Goal: Check status: Check status

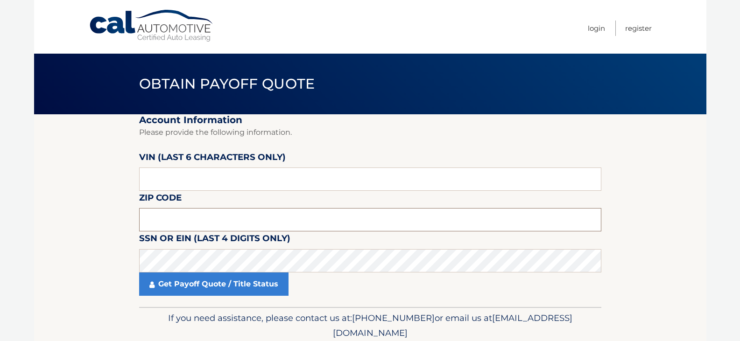
click at [171, 217] on input "text" at bounding box center [370, 219] width 462 height 23
type input "19508"
click at [186, 177] on input "text" at bounding box center [370, 179] width 462 height 23
type input "410429"
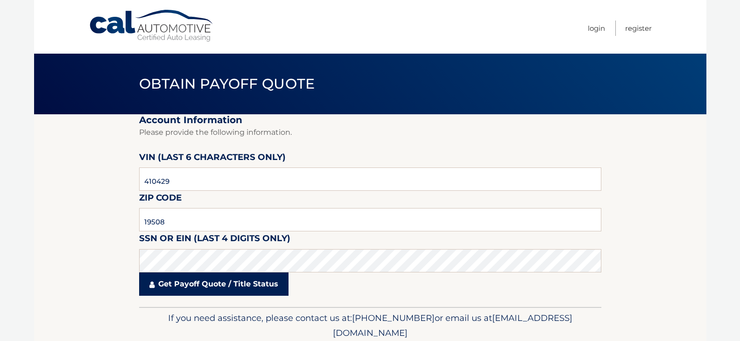
click at [221, 289] on link "Get Payoff Quote / Title Status" at bounding box center [213, 283] width 149 height 23
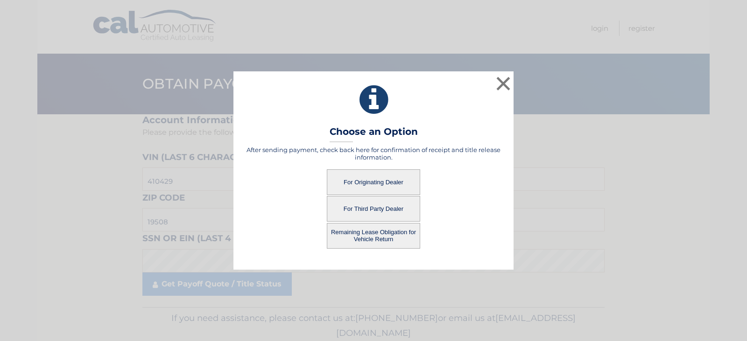
click at [366, 181] on button "For Originating Dealer" at bounding box center [373, 182] width 93 height 26
click at [371, 180] on button "For Originating Dealer" at bounding box center [373, 182] width 93 height 26
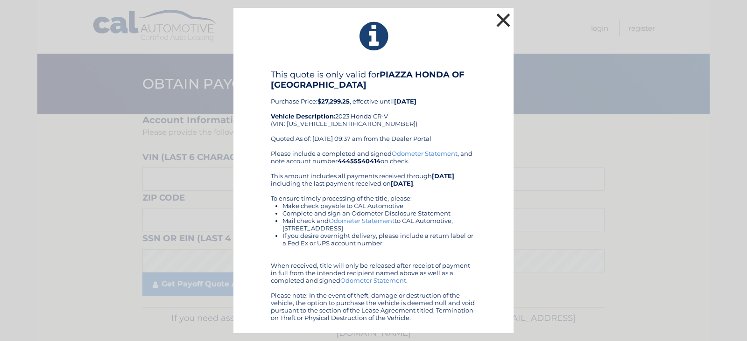
click at [499, 21] on button "×" at bounding box center [503, 20] width 19 height 19
